Goal: Browse casually: Explore the website without a specific task or goal

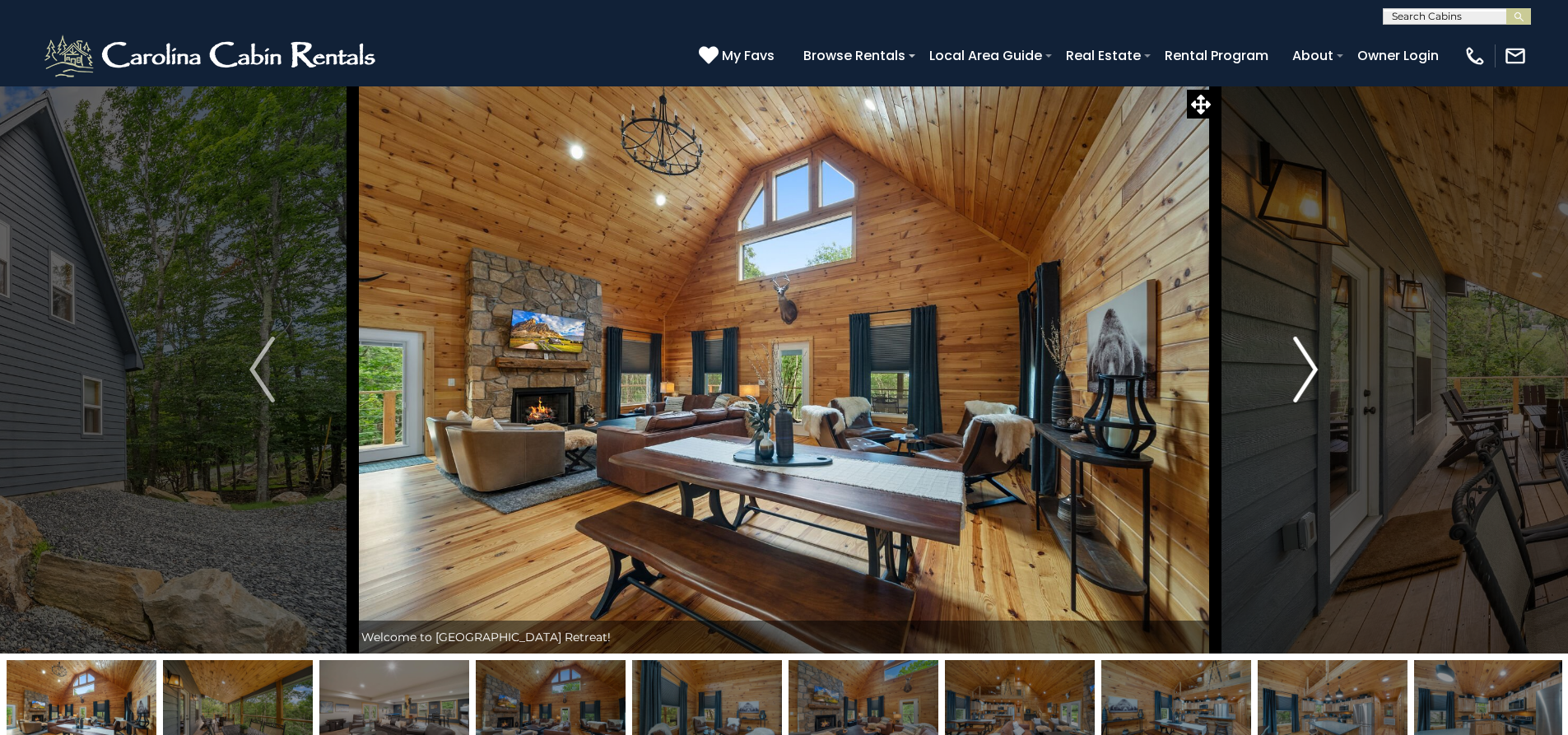
click at [1299, 368] on img "Next" at bounding box center [1305, 369] width 25 height 66
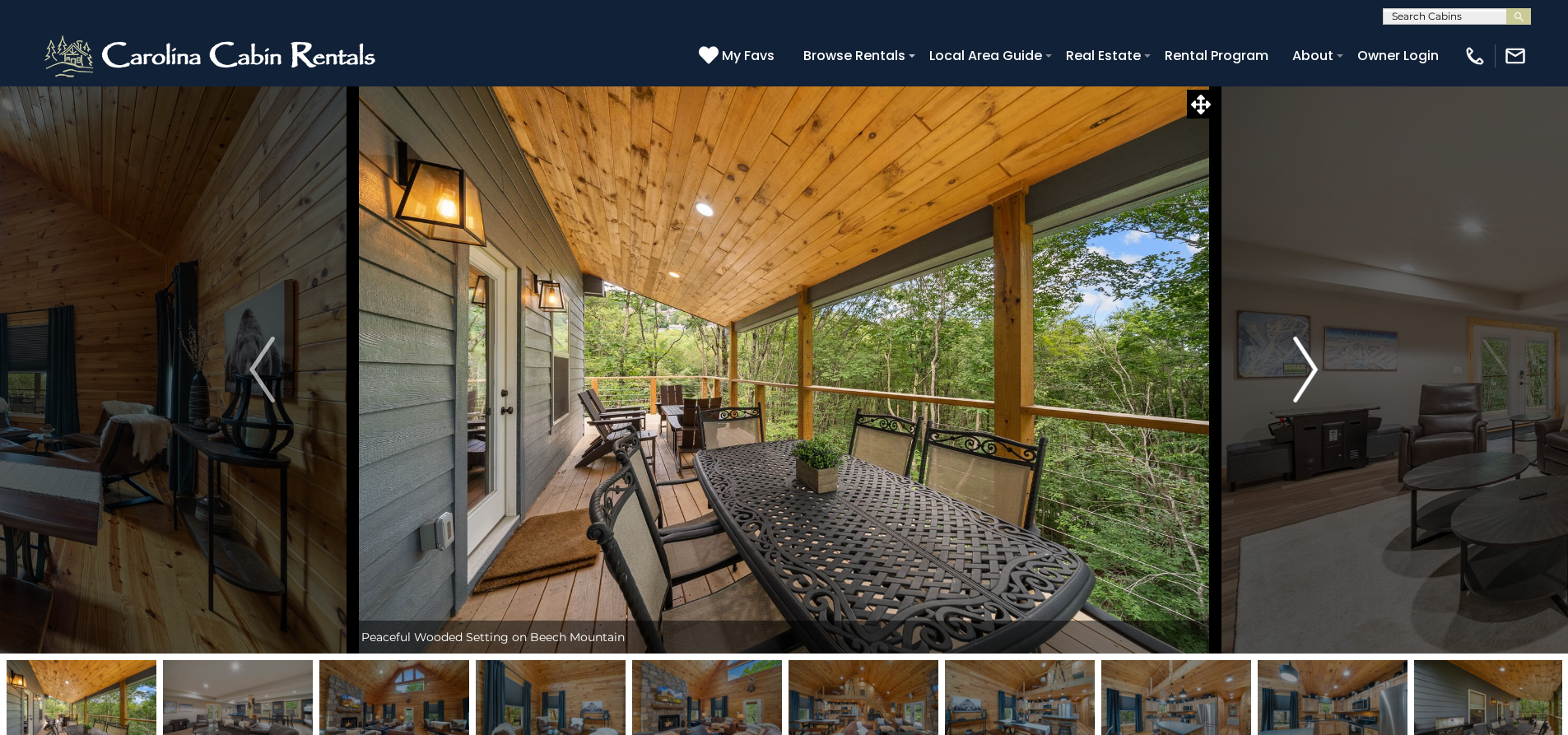
click at [1299, 368] on img "Next" at bounding box center [1305, 369] width 25 height 66
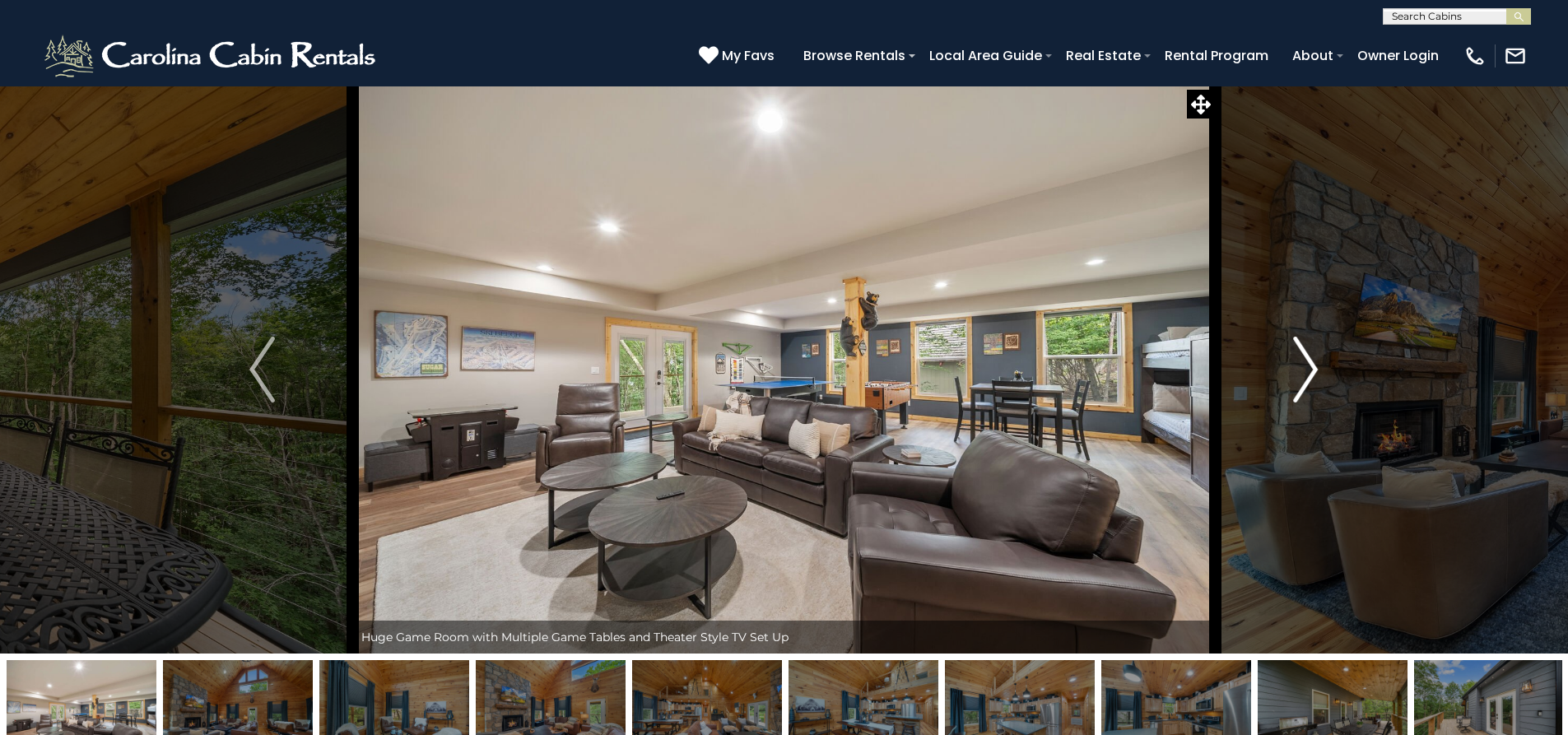
click at [1299, 368] on img "Next" at bounding box center [1305, 369] width 25 height 66
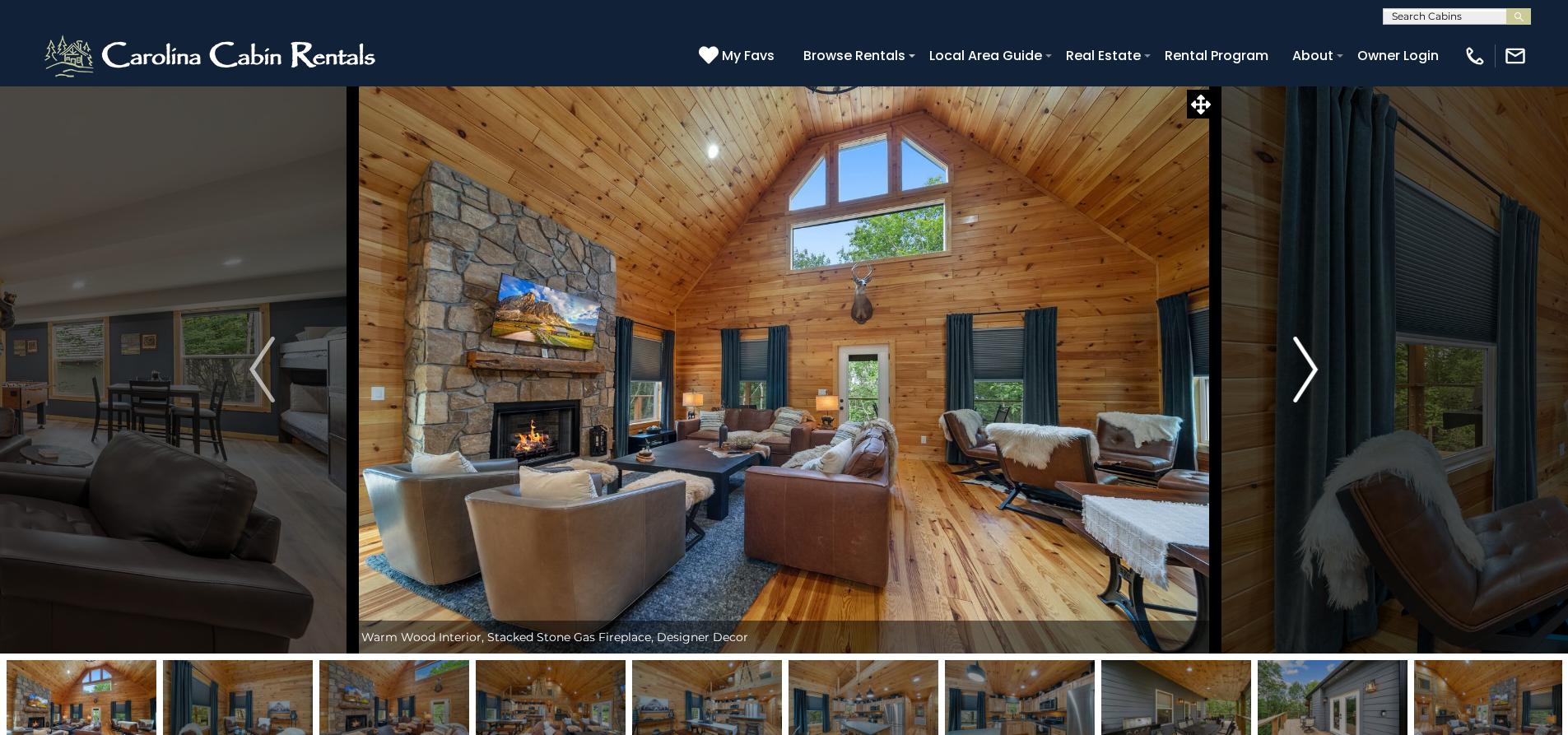
click at [1299, 368] on img "Next" at bounding box center [1305, 369] width 25 height 66
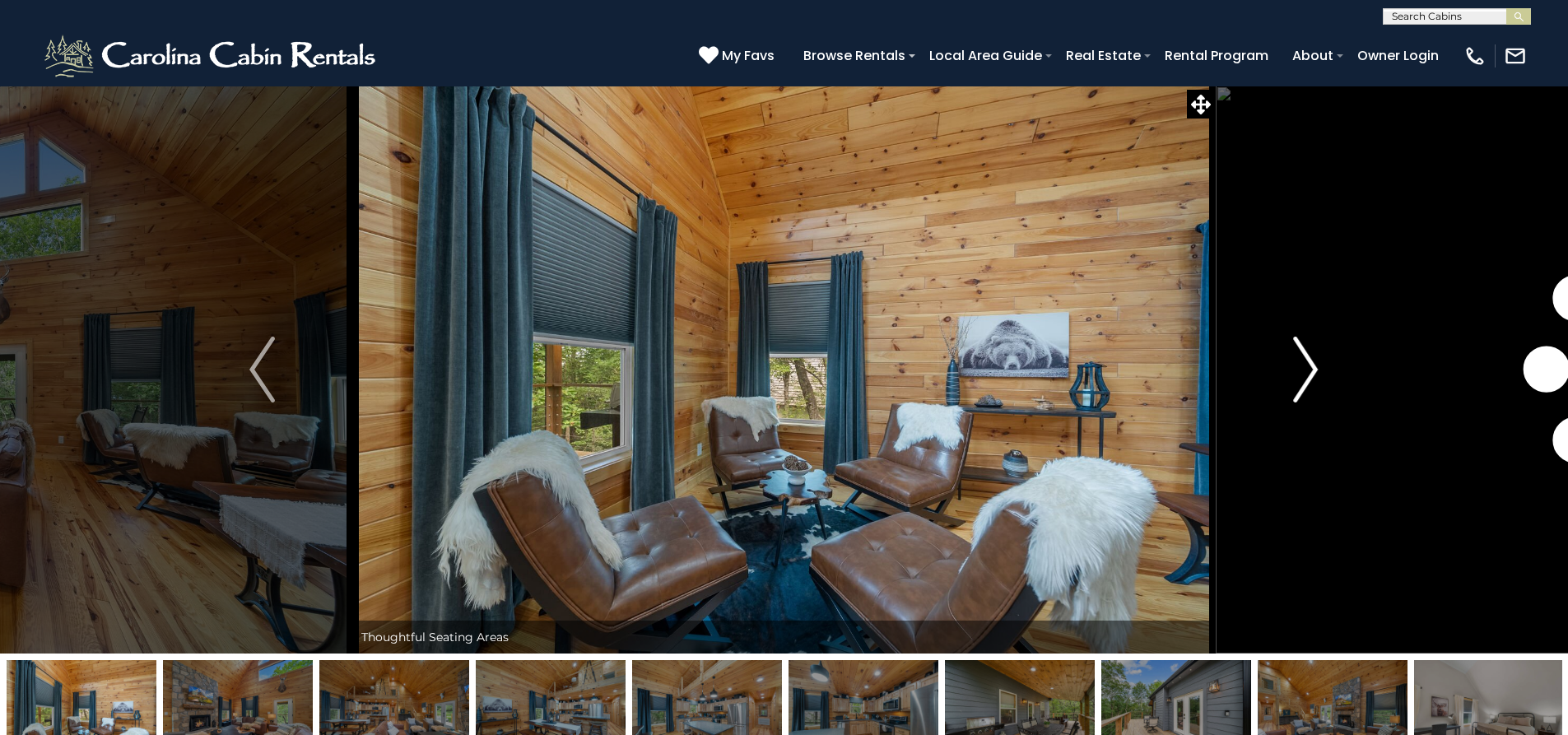
click at [1299, 368] on img "Next" at bounding box center [1305, 369] width 25 height 66
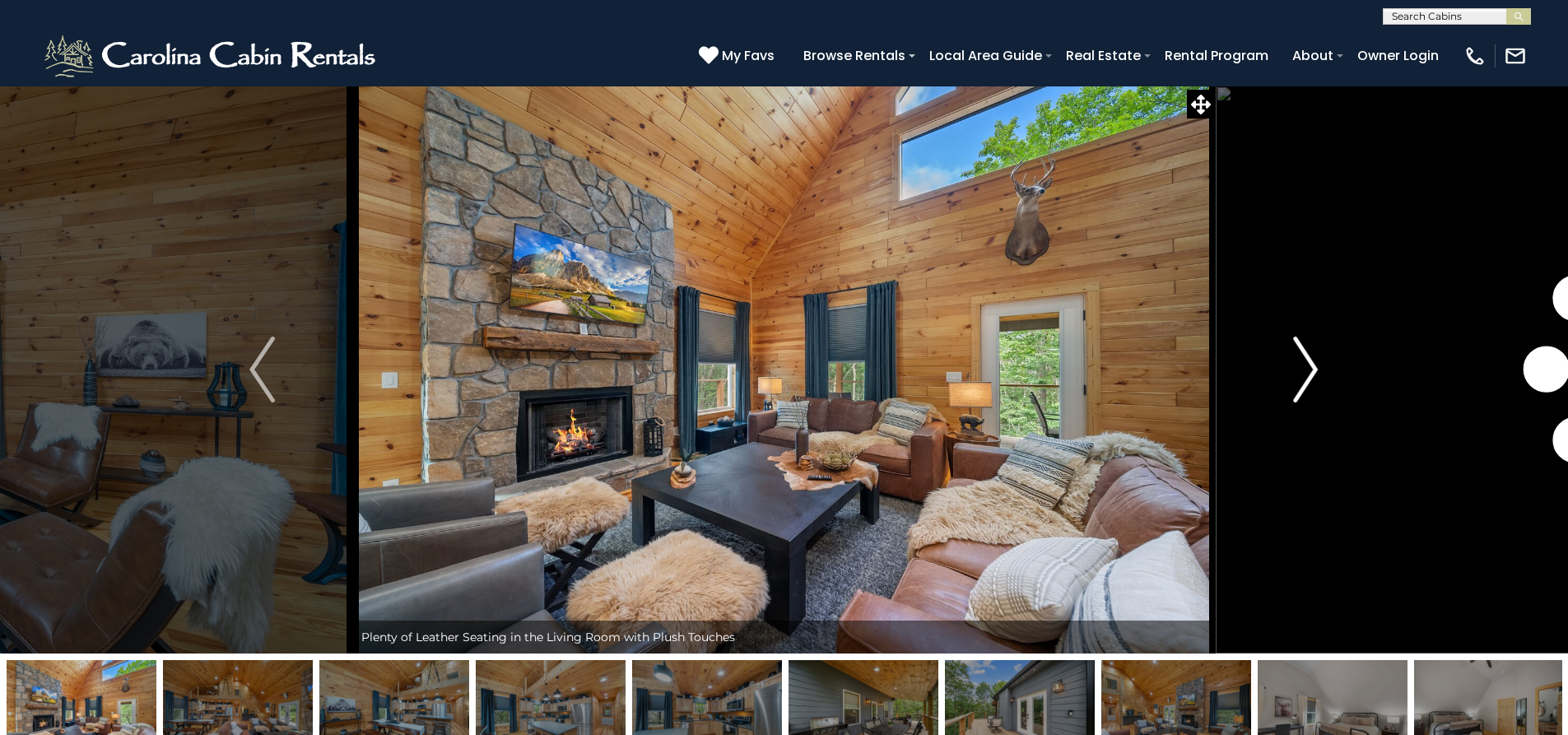
click at [1299, 368] on img "Next" at bounding box center [1305, 369] width 25 height 66
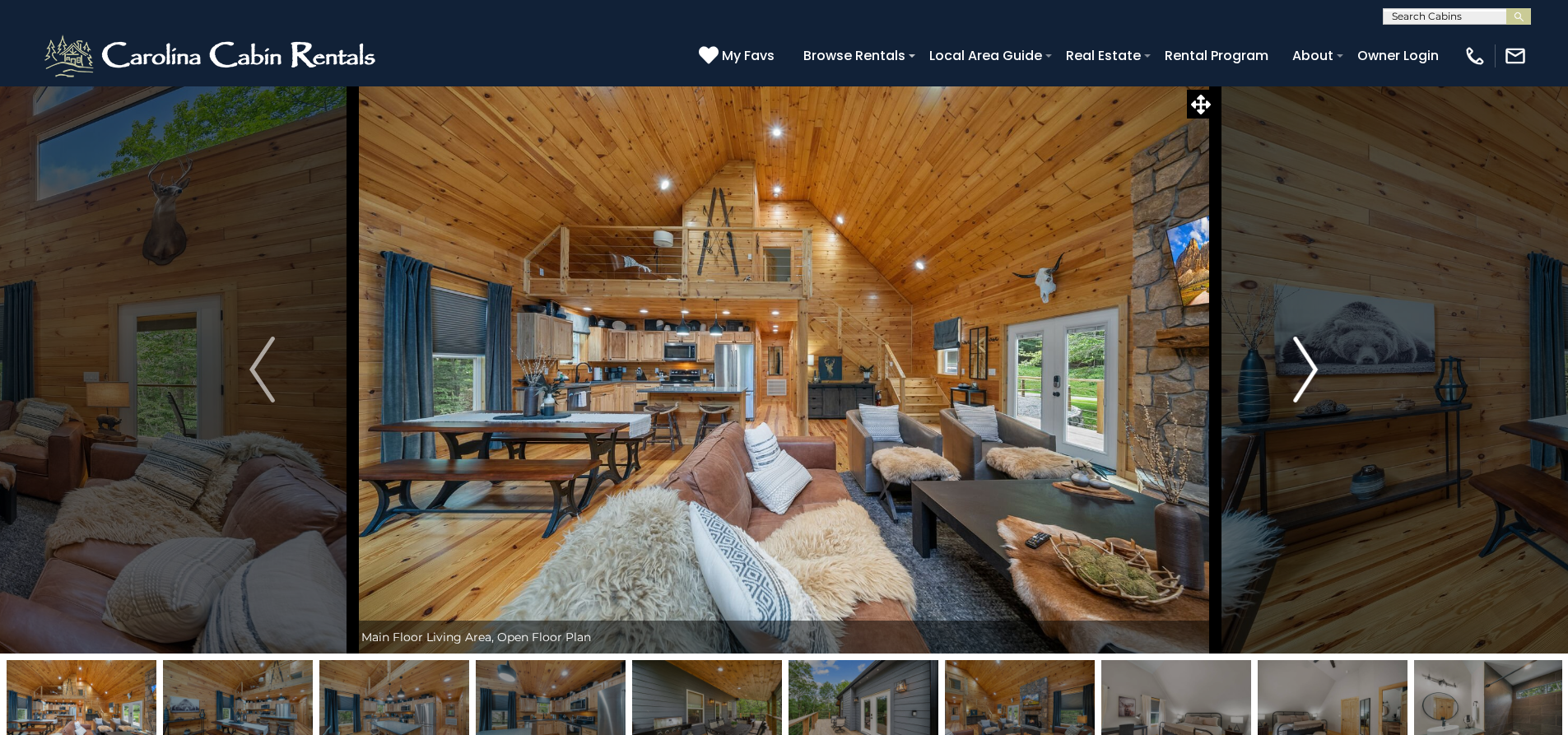
click at [1299, 368] on img "Next" at bounding box center [1305, 369] width 25 height 66
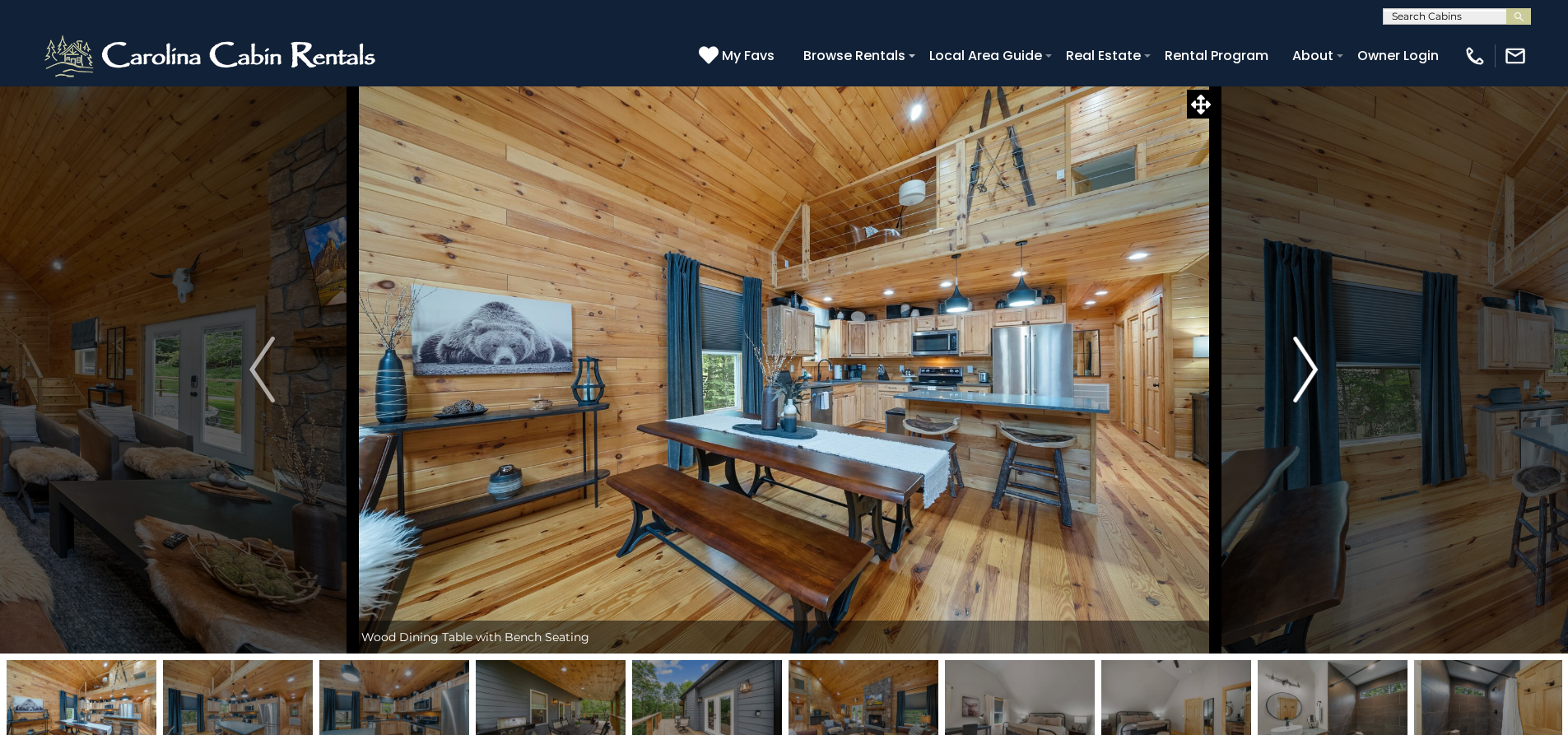
click at [1299, 368] on img "Next" at bounding box center [1305, 369] width 25 height 66
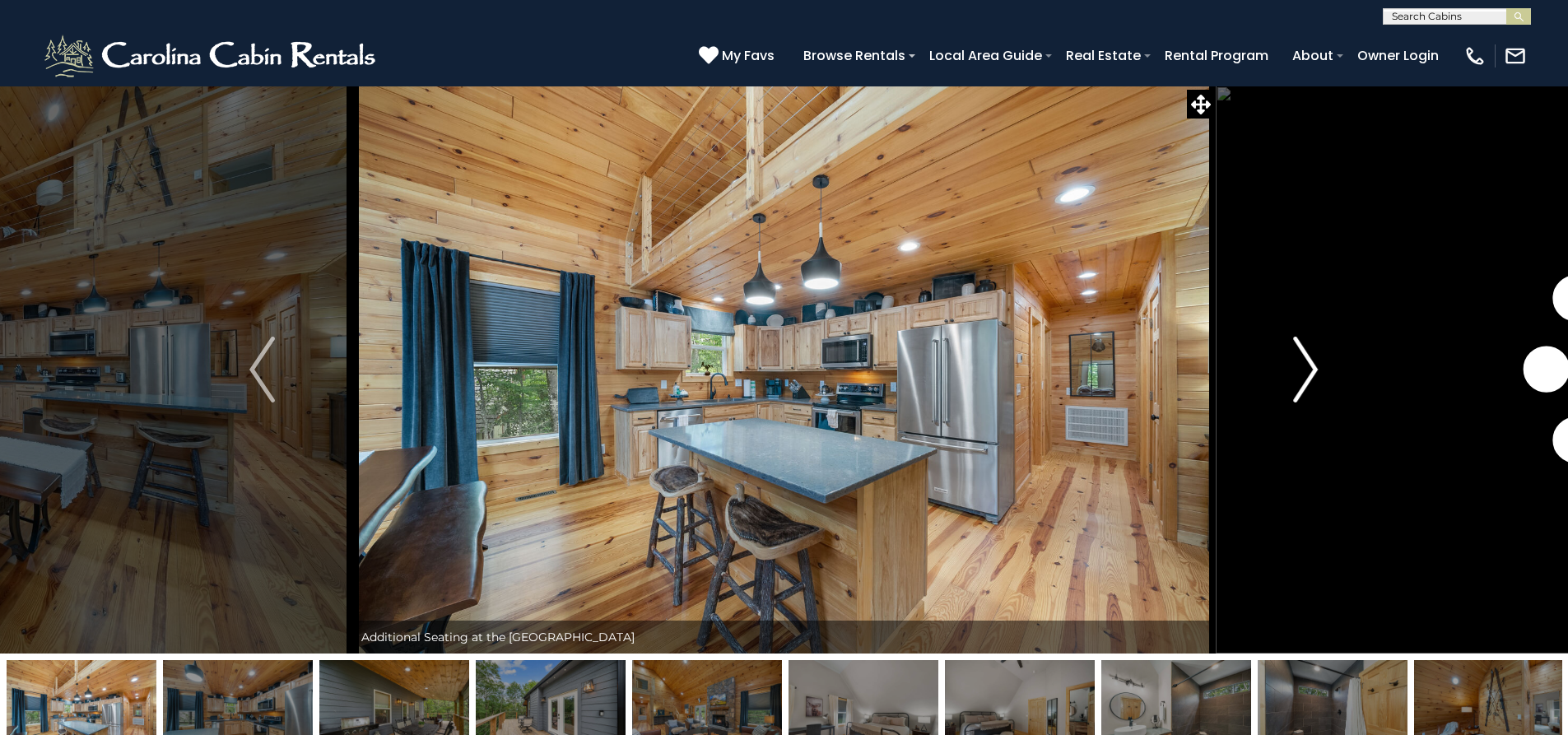
click at [1299, 368] on img "Next" at bounding box center [1305, 369] width 25 height 66
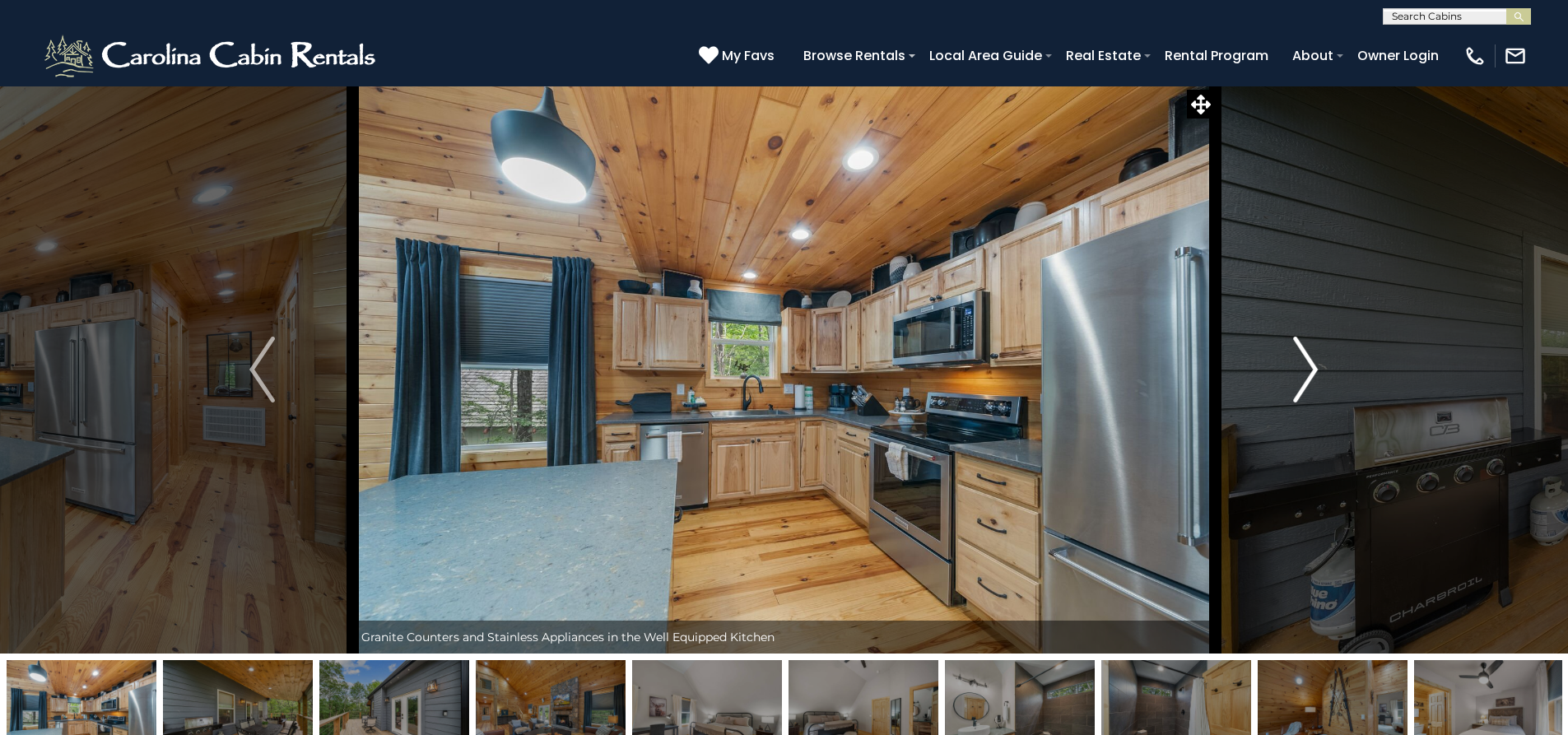
click at [1299, 368] on img "Next" at bounding box center [1305, 369] width 25 height 66
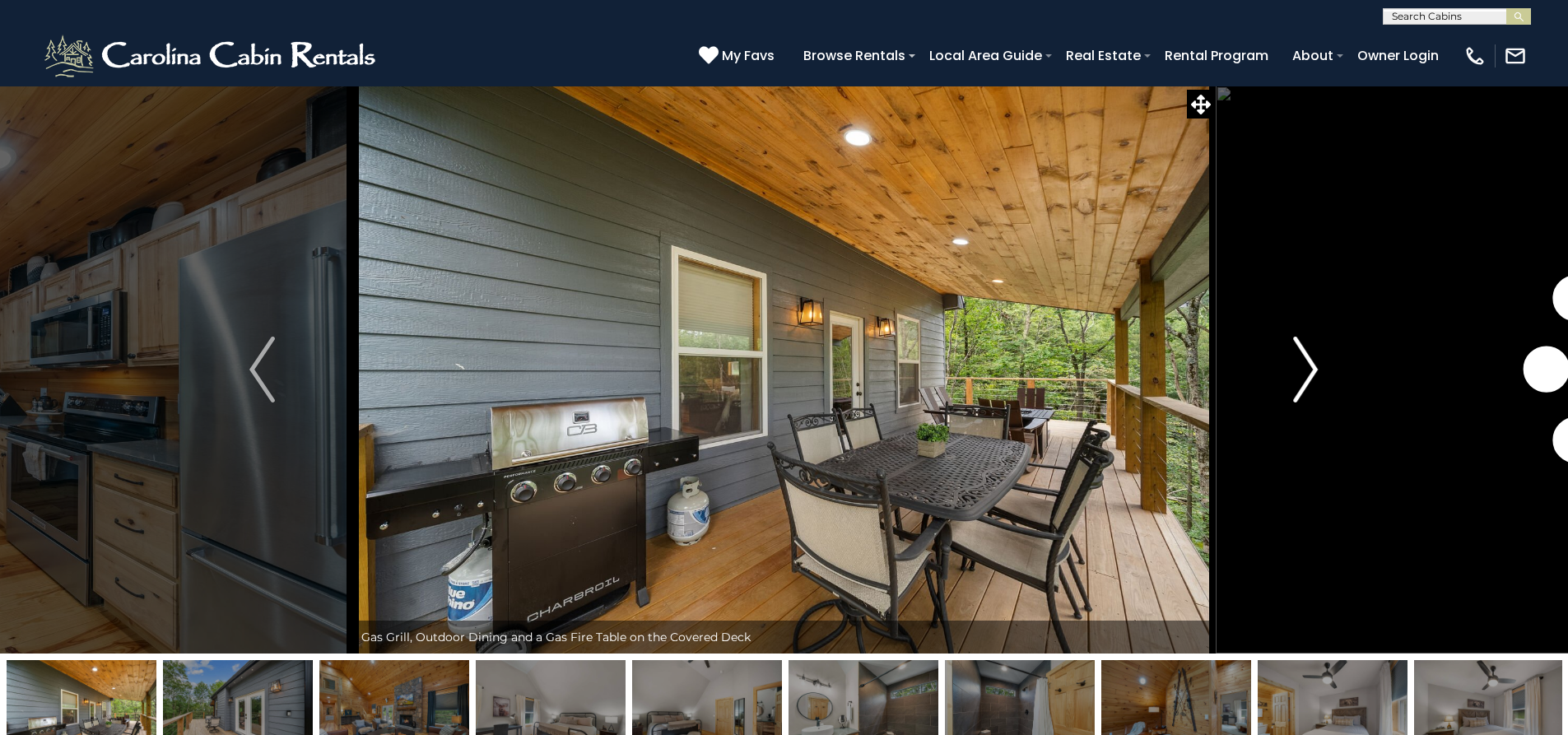
click at [1299, 368] on img "Next" at bounding box center [1305, 369] width 25 height 66
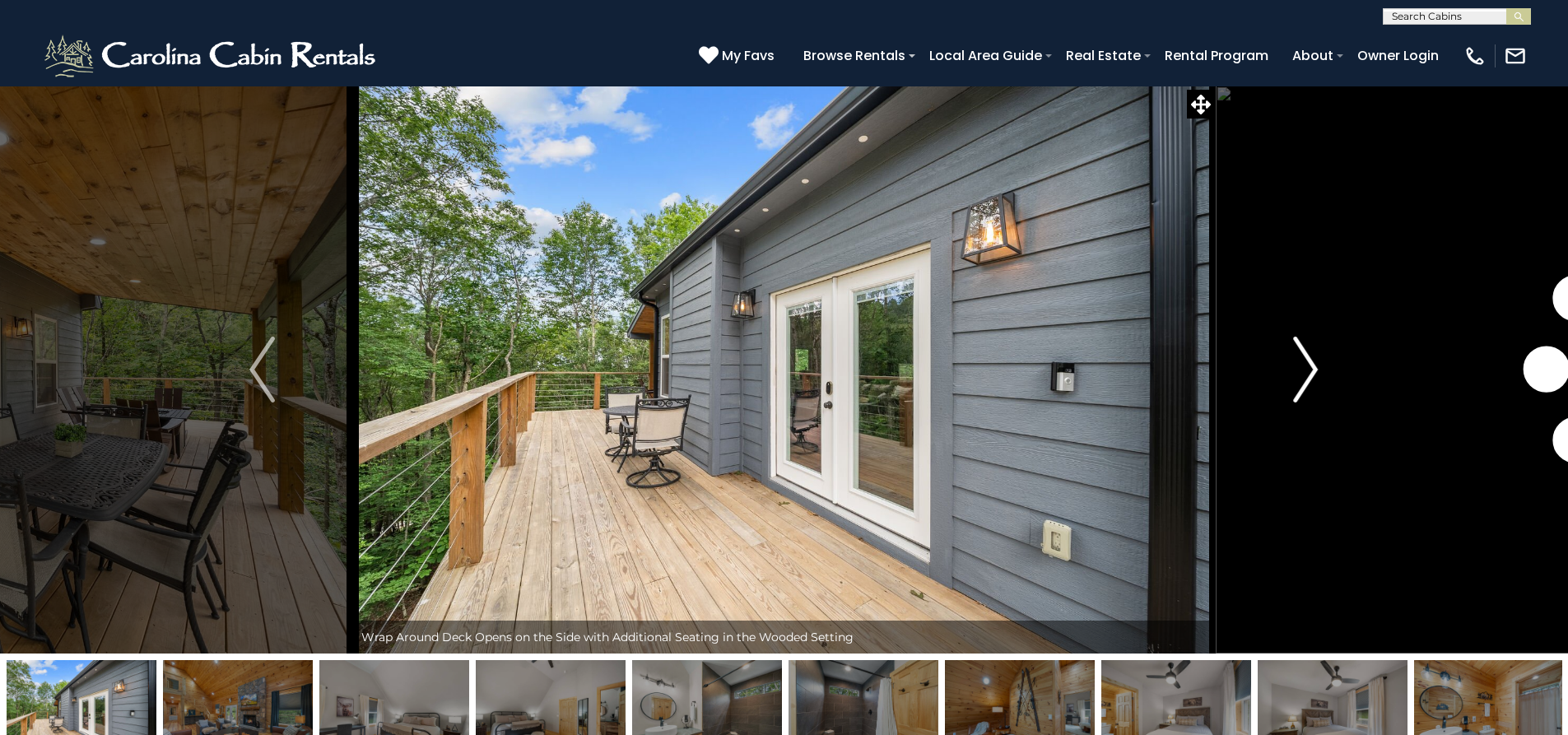
click at [1299, 368] on img "Next" at bounding box center [1305, 369] width 25 height 66
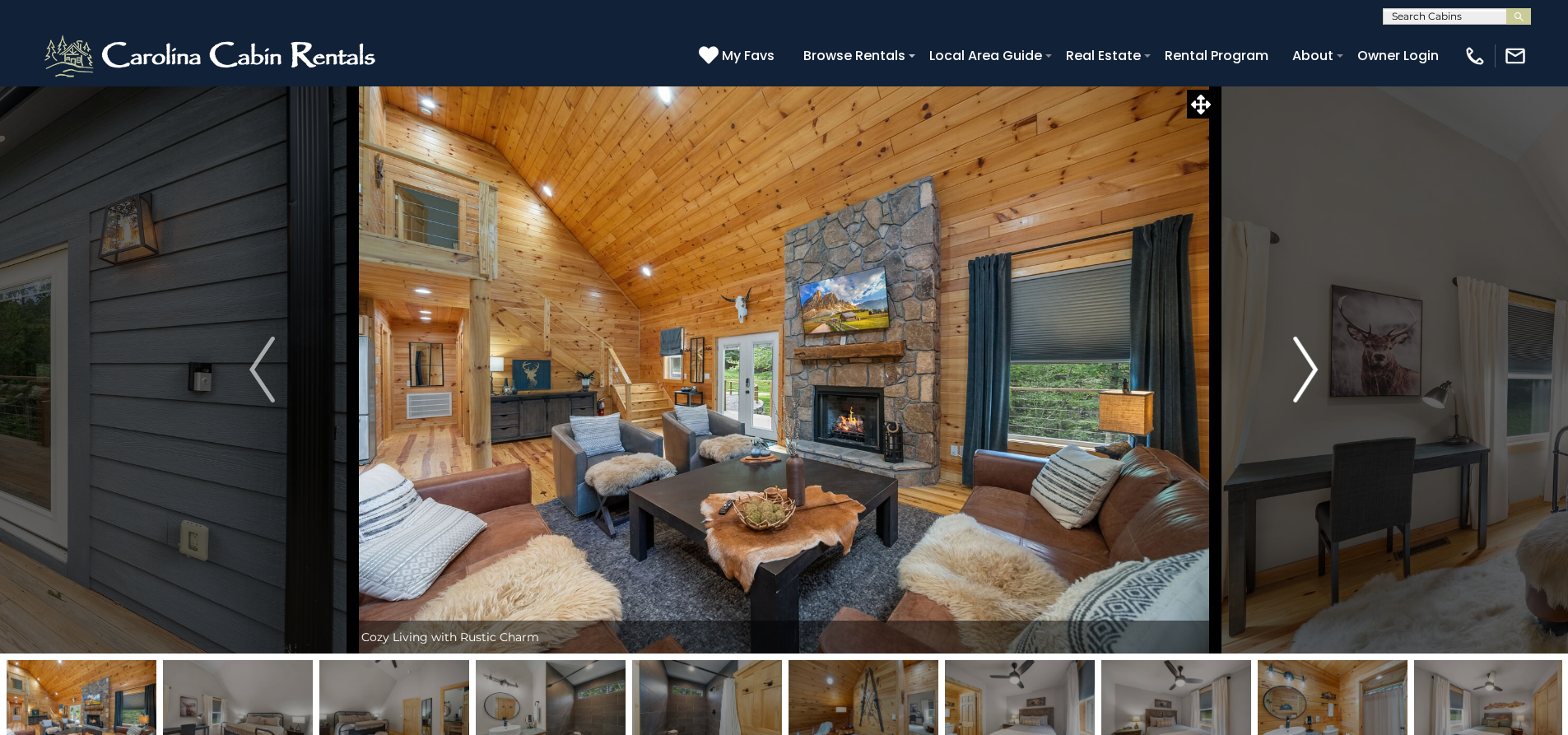
click at [1299, 368] on img "Next" at bounding box center [1305, 369] width 25 height 66
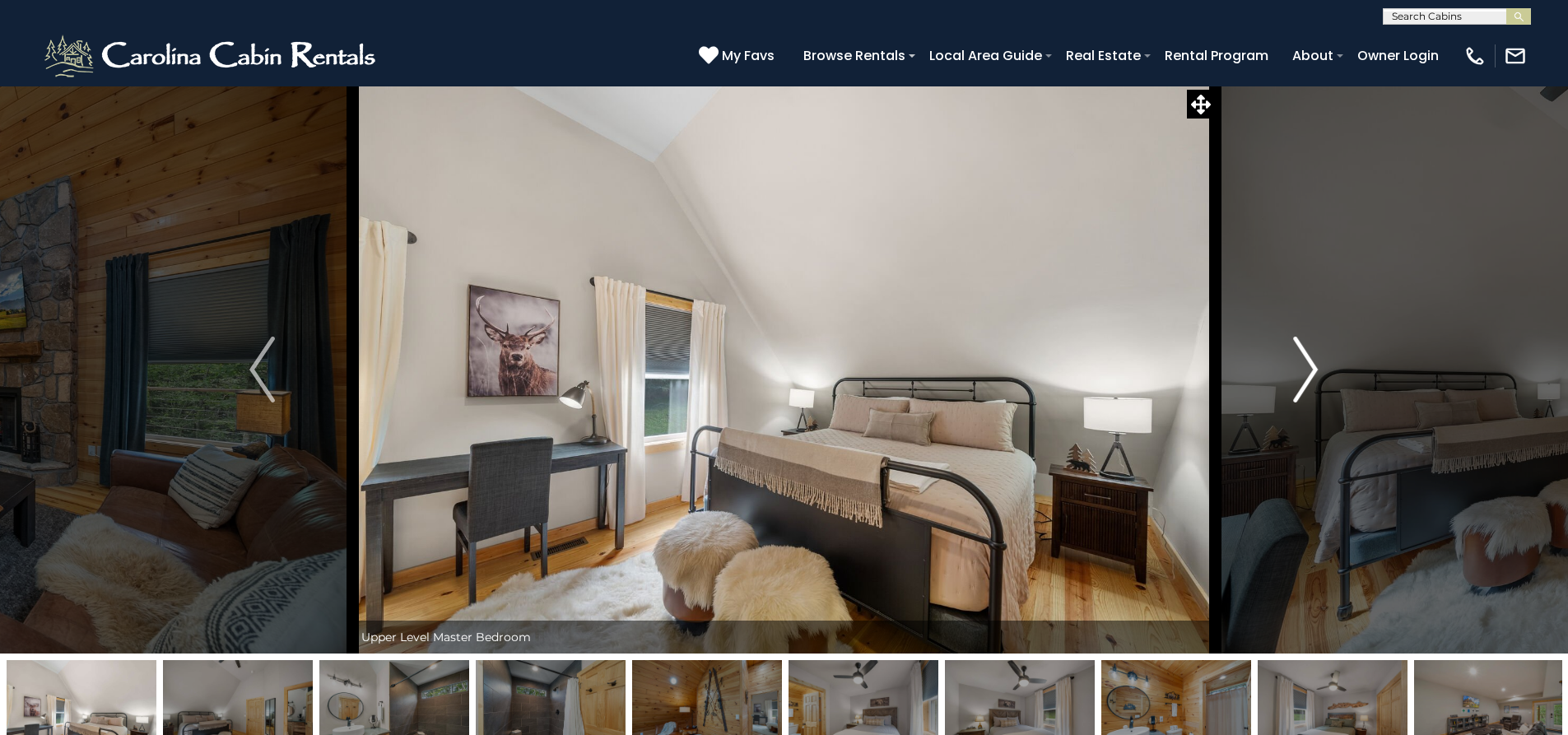
click at [1299, 368] on img "Next" at bounding box center [1305, 369] width 25 height 66
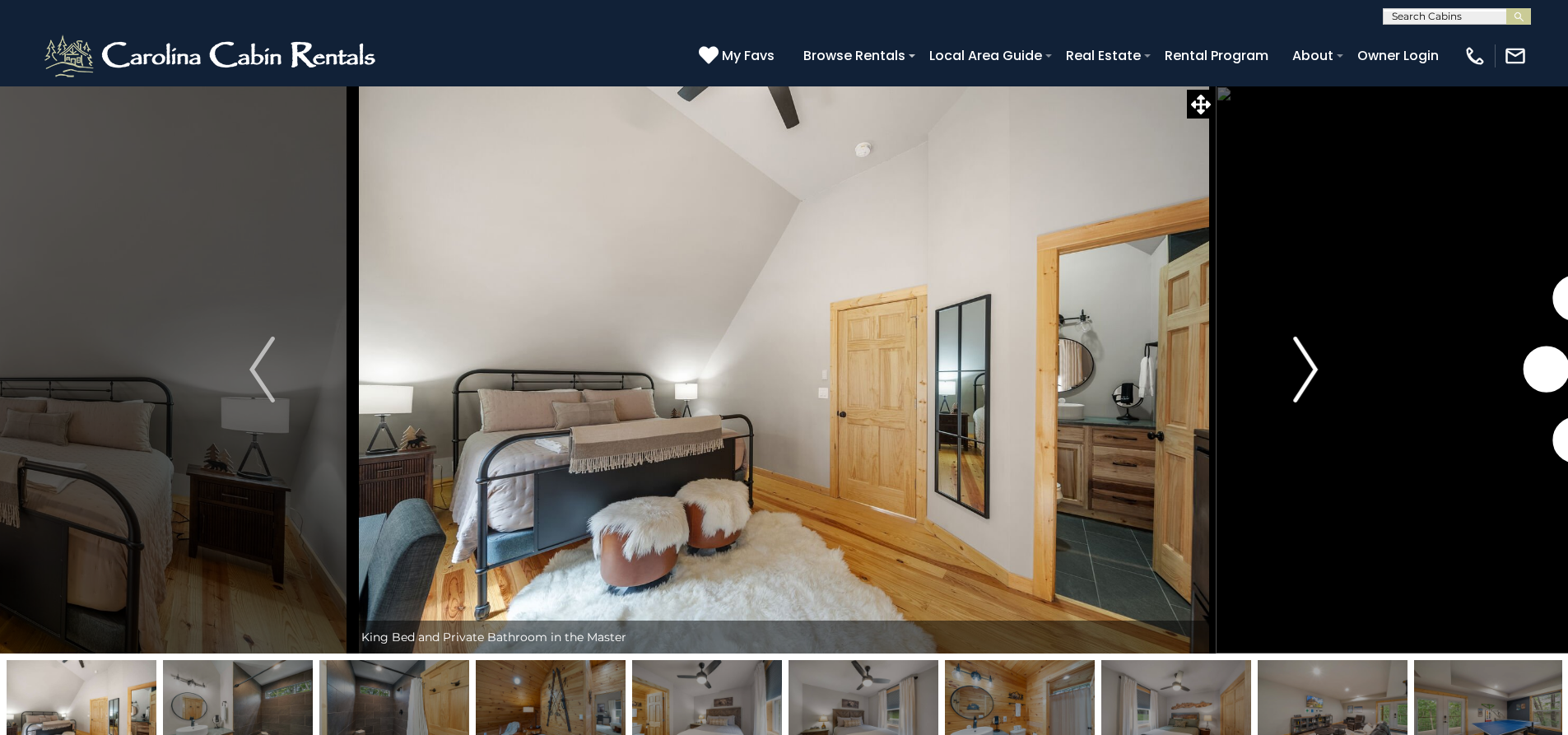
click at [1299, 368] on img "Next" at bounding box center [1305, 369] width 25 height 66
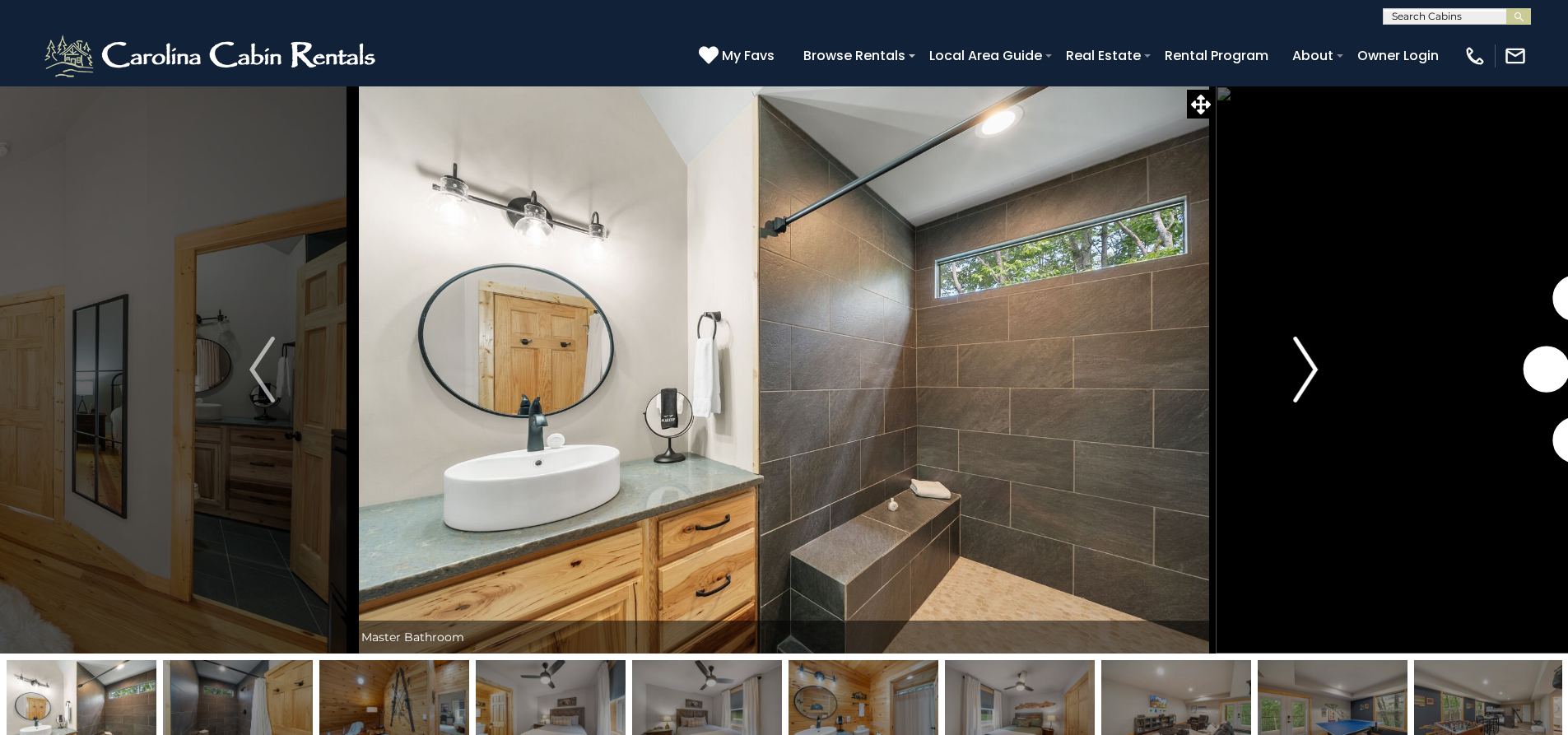
click at [1299, 368] on img "Next" at bounding box center [1305, 369] width 25 height 66
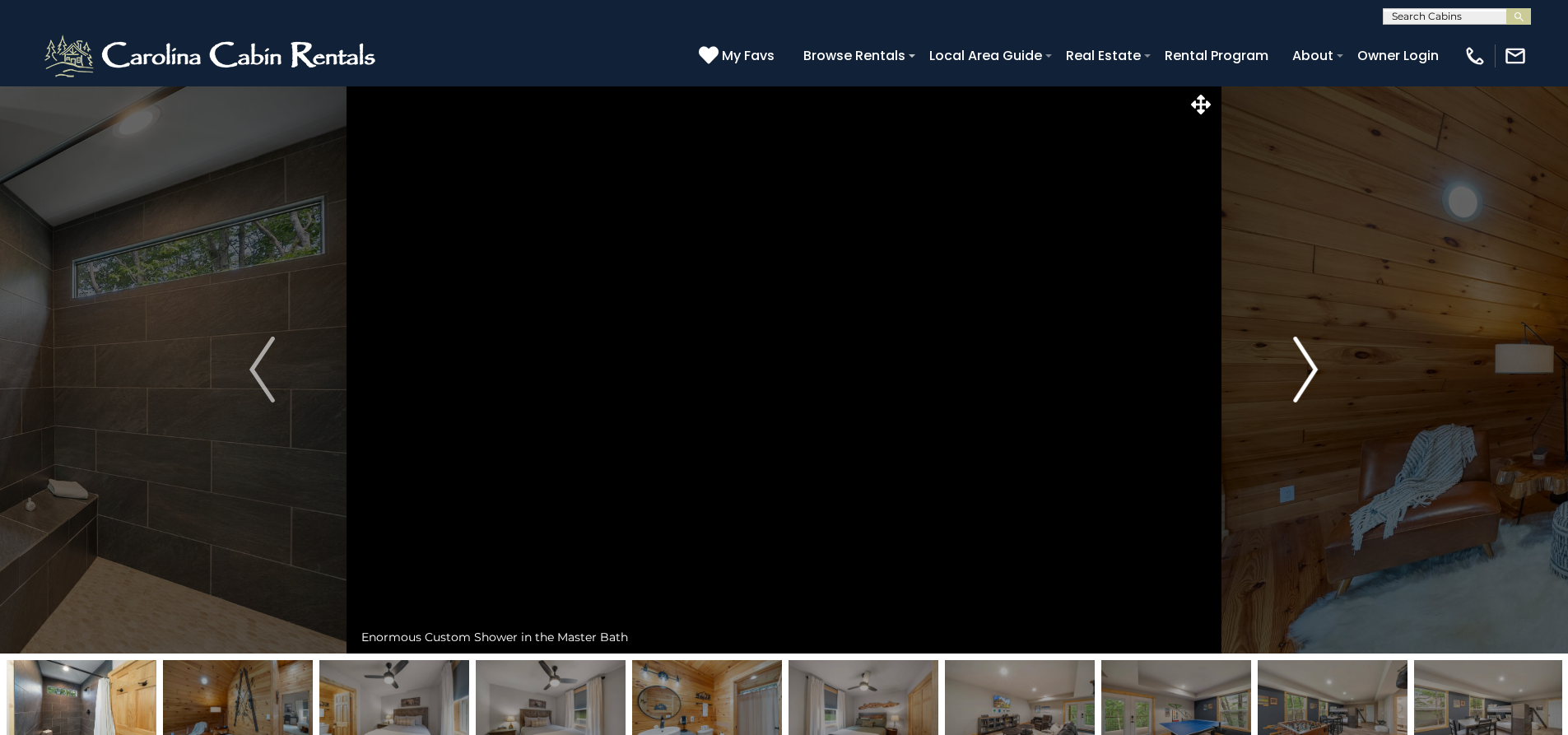
click at [1299, 368] on img "Next" at bounding box center [1305, 369] width 25 height 66
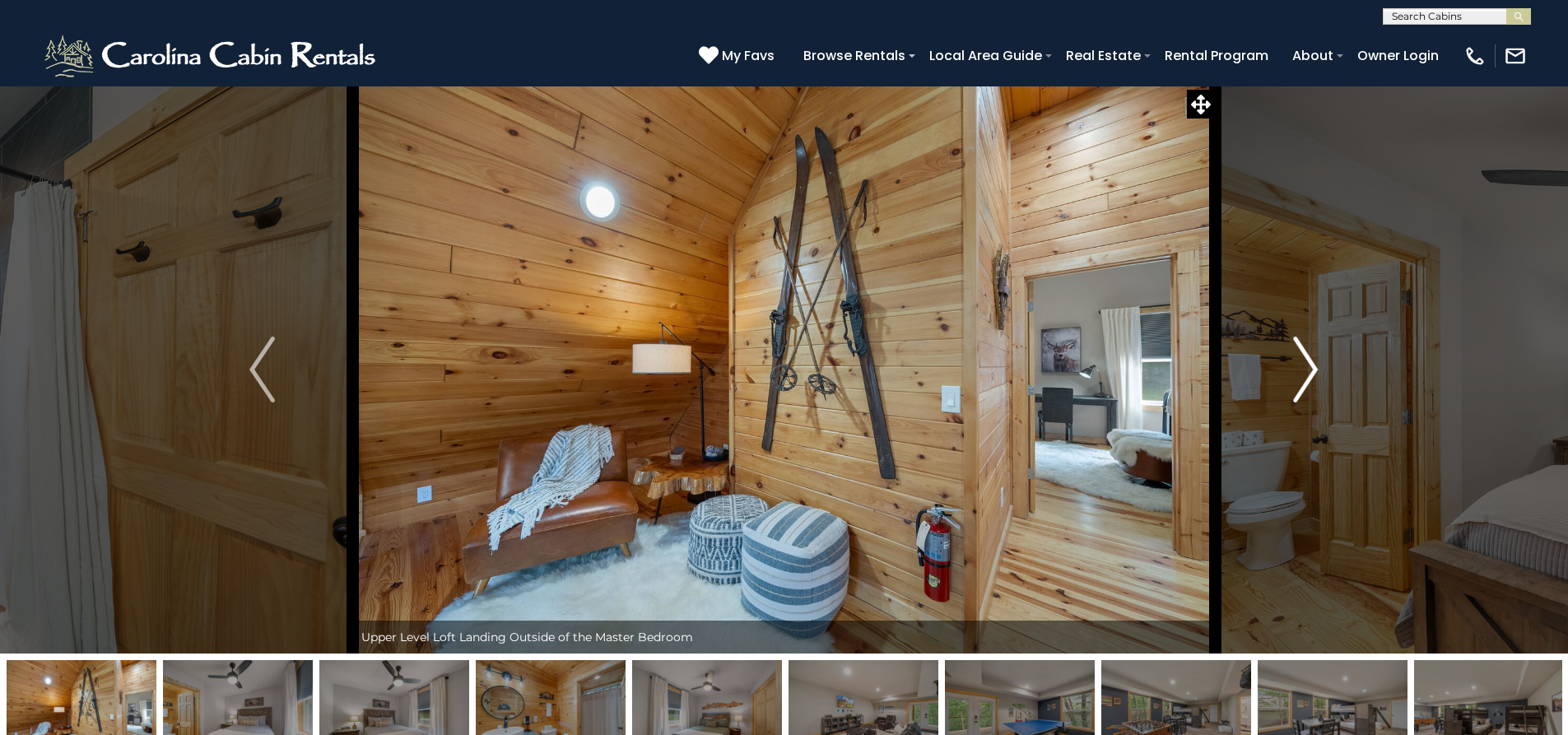
click at [1299, 368] on img "Next" at bounding box center [1305, 369] width 25 height 66
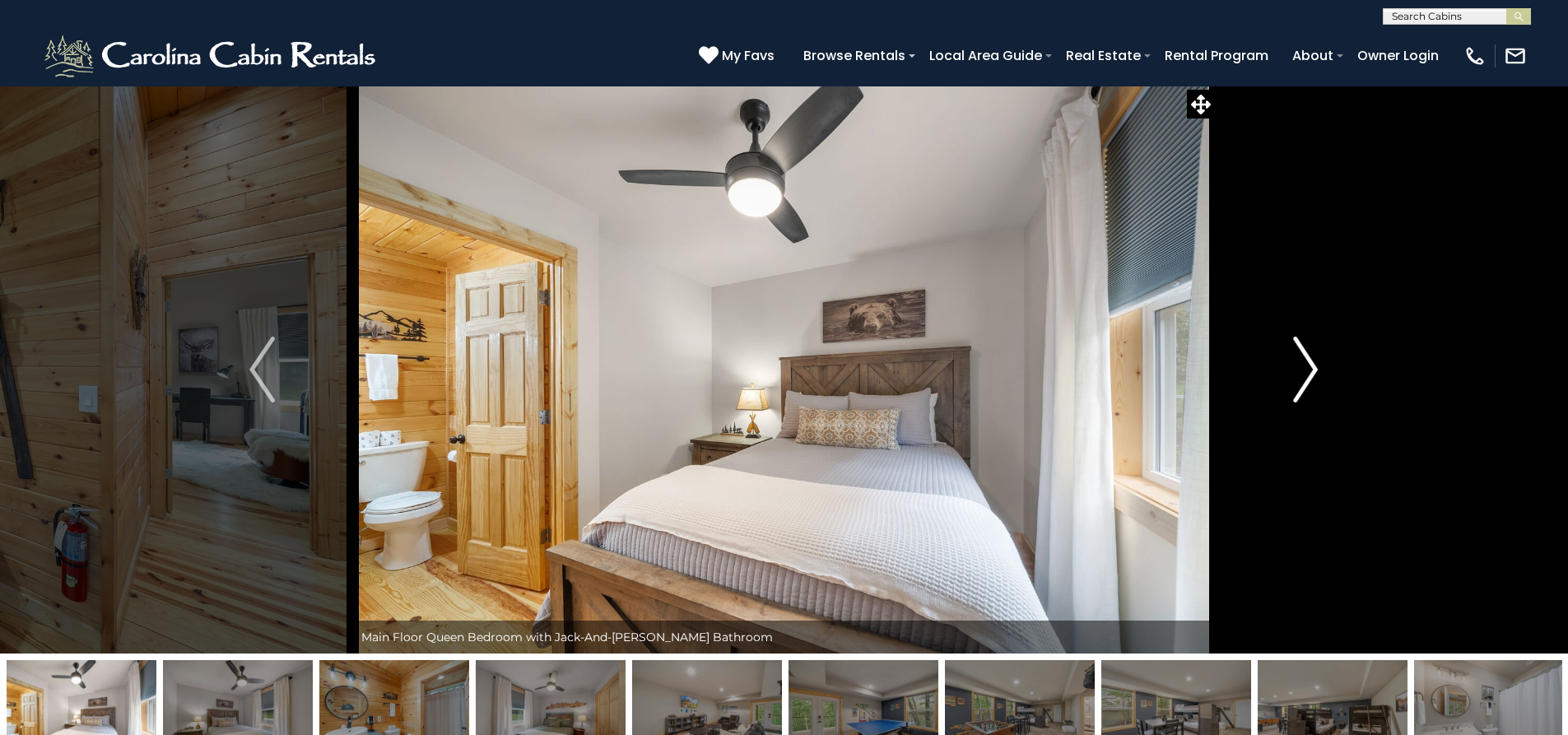
click at [1299, 368] on img "Next" at bounding box center [1305, 369] width 25 height 66
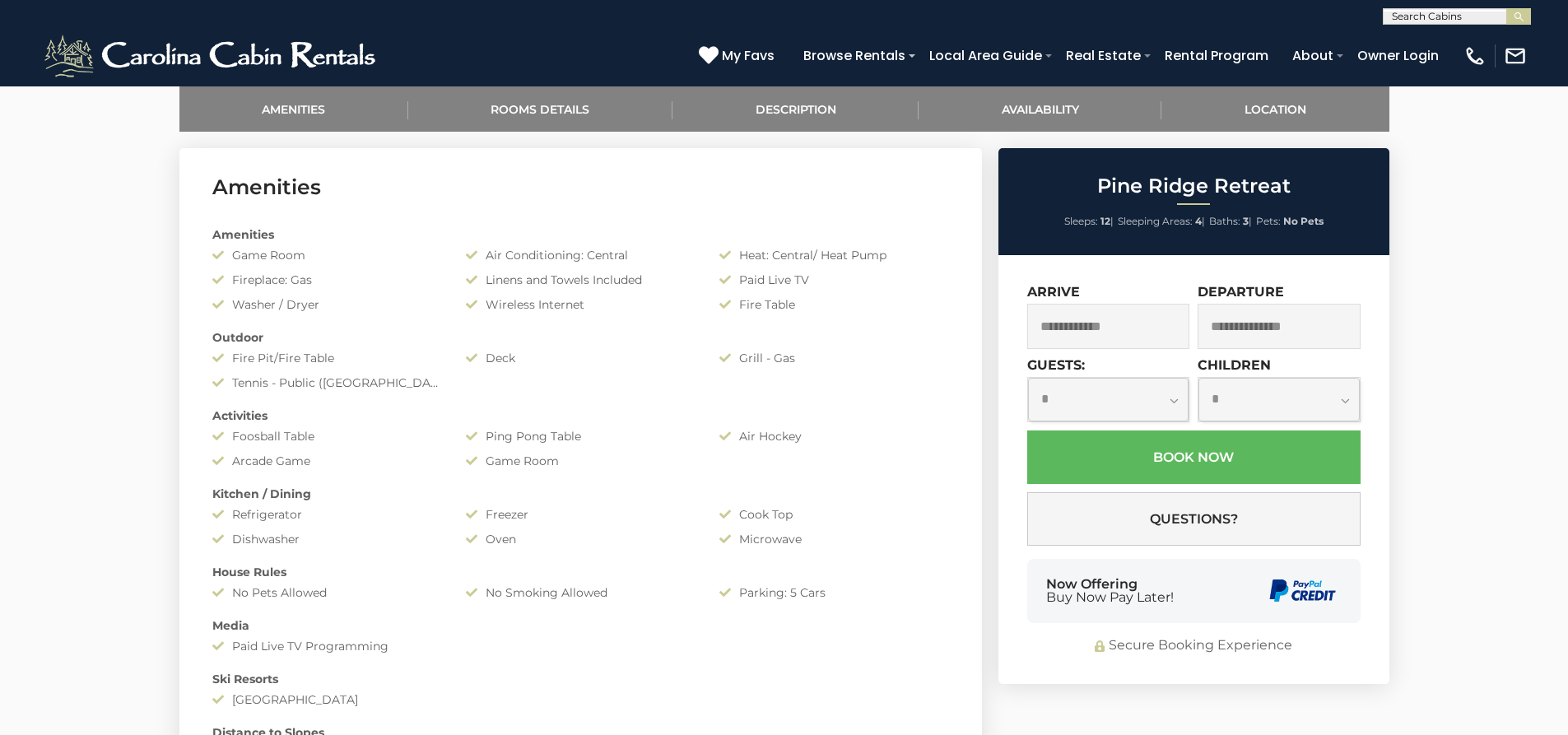
scroll to position [823, 0]
